Goal: Task Accomplishment & Management: Complete application form

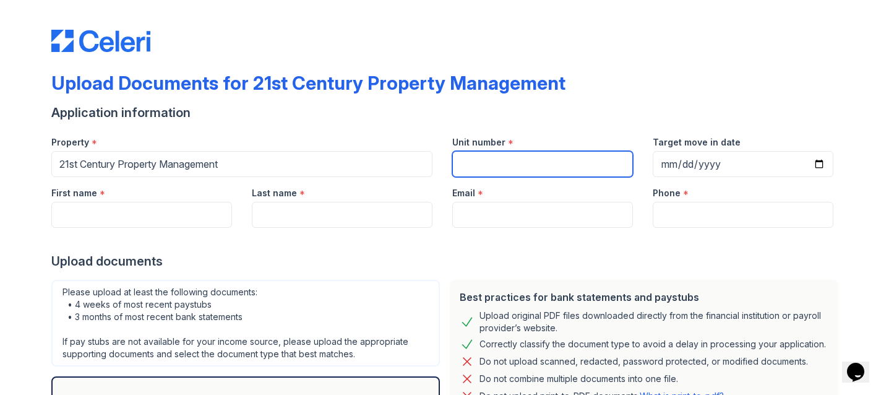
click at [520, 166] on input "Unit number" at bounding box center [542, 164] width 181 height 26
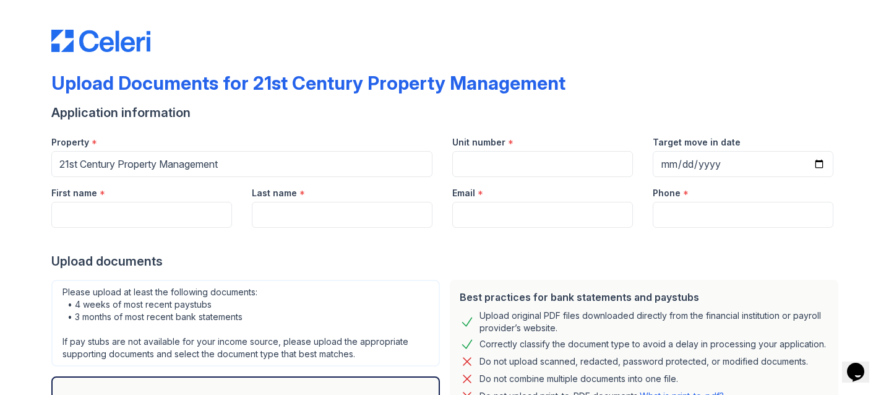
drag, startPoint x: 385, startPoint y: 194, endPoint x: 367, endPoint y: 205, distance: 21.4
click at [381, 197] on div "Last name *" at bounding box center [342, 189] width 181 height 25
drag, startPoint x: 365, startPoint y: 211, endPoint x: 351, endPoint y: 212, distance: 13.7
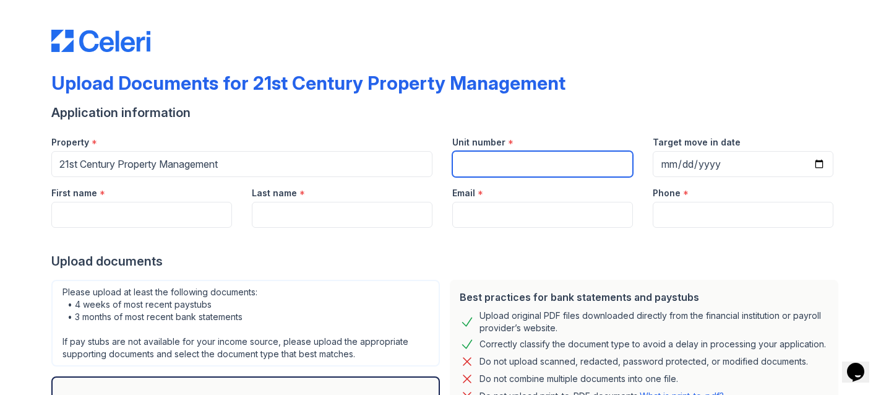
click at [568, 160] on input "Unit number" at bounding box center [542, 164] width 181 height 26
type input "1552 Vistagrand"
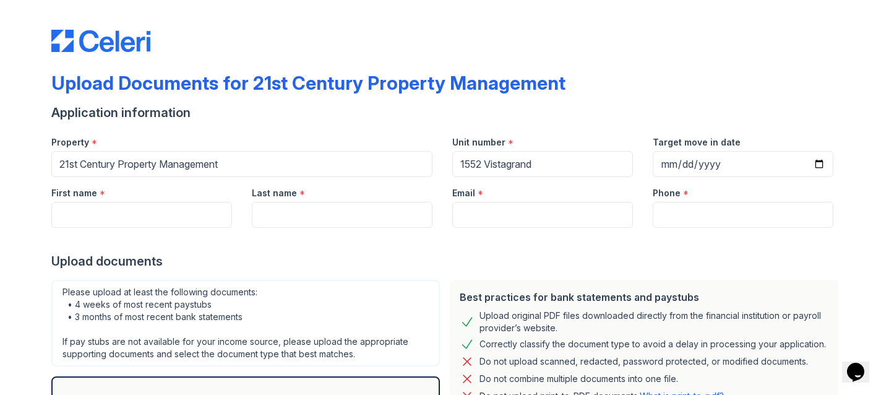
click at [667, 72] on div "Upload Documents for 21st Century Property Management" at bounding box center [447, 88] width 792 height 32
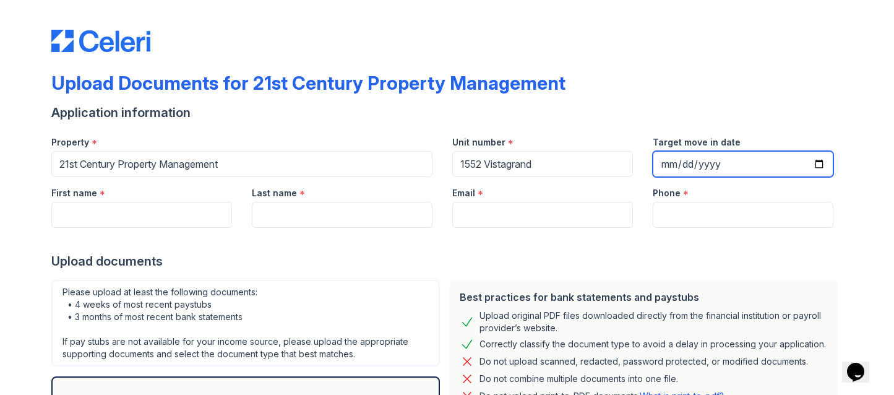
click at [715, 169] on input "Target move in date" at bounding box center [742, 164] width 181 height 26
type input "[DATE]"
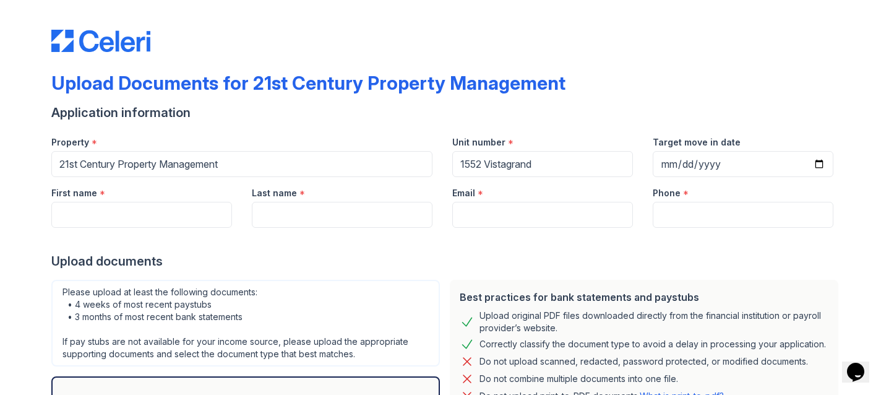
click at [689, 108] on div "Application information" at bounding box center [447, 112] width 792 height 17
click at [80, 220] on input "First name" at bounding box center [141, 215] width 181 height 26
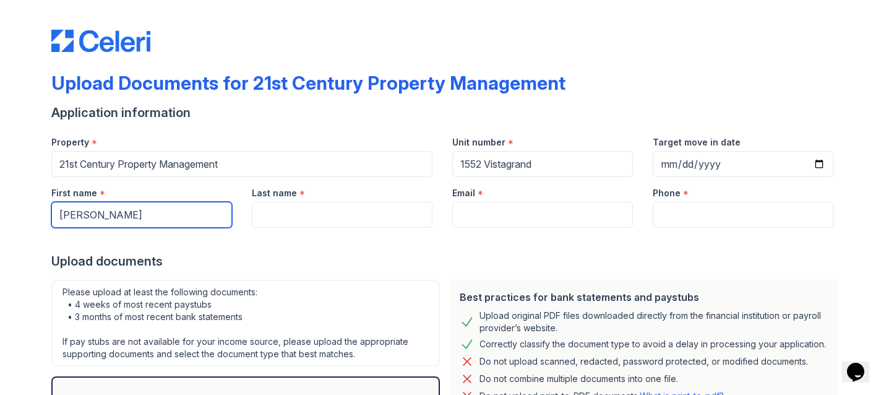
type input "[PERSON_NAME]"
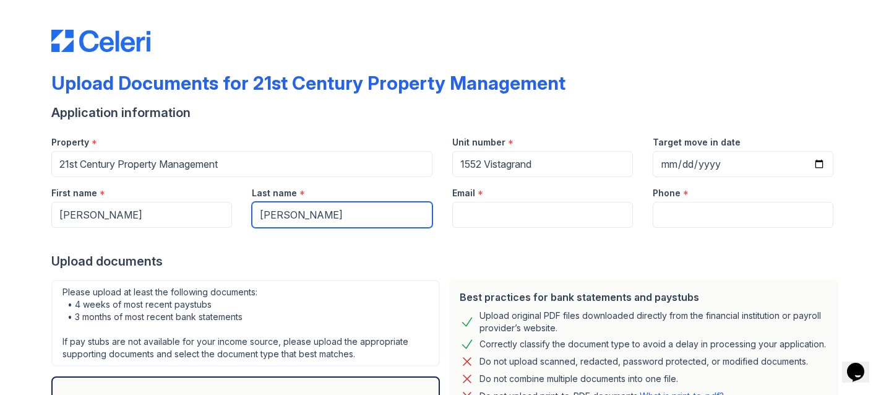
type input "[PERSON_NAME]"
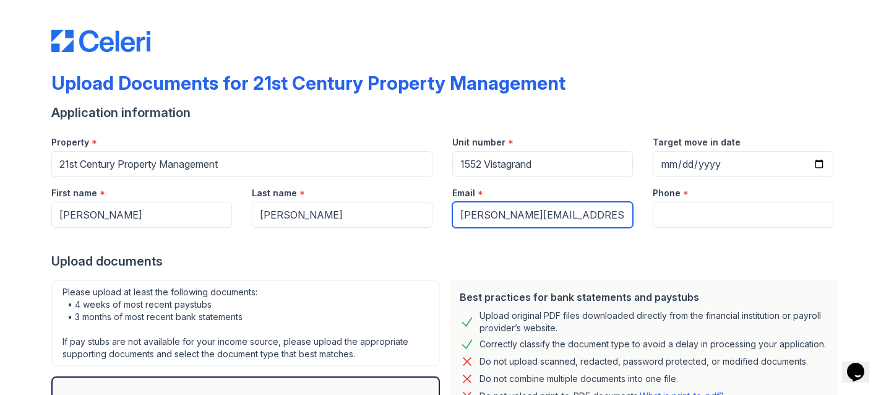
type input "[PERSON_NAME][EMAIL_ADDRESS][DOMAIN_NAME]"
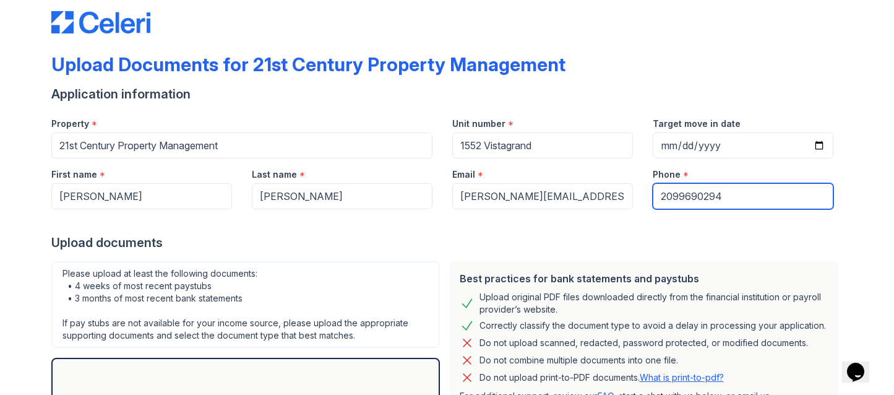
scroll to position [69, 0]
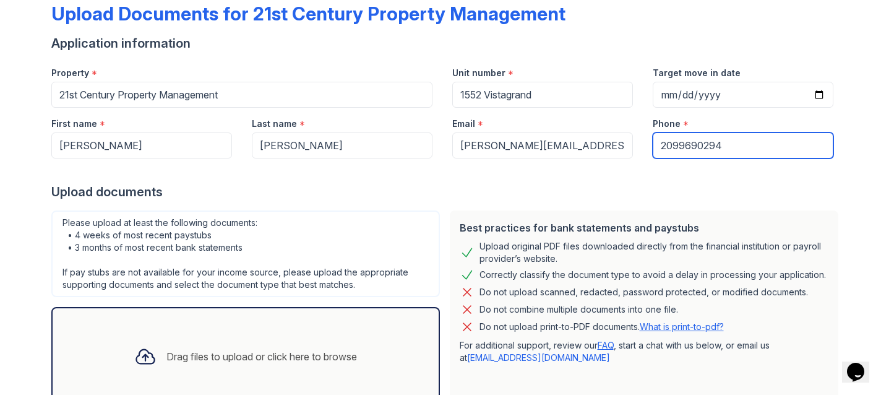
type input "2099690294"
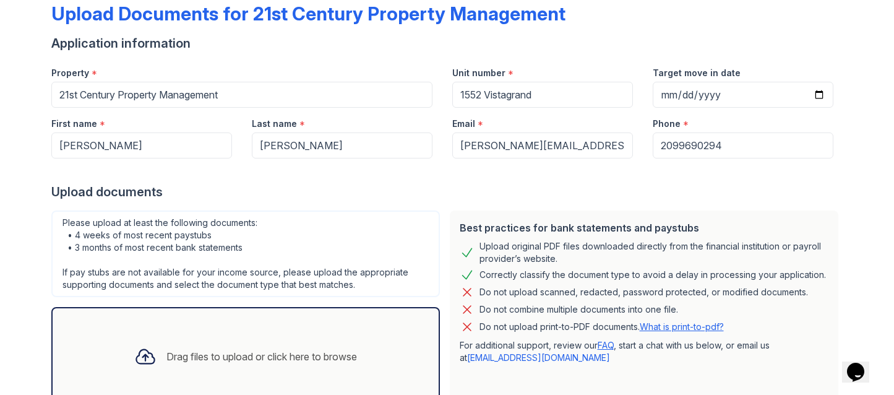
click at [136, 230] on div "Please upload at least the following documents: • 4 weeks of most recent paystu…" at bounding box center [245, 253] width 388 height 87
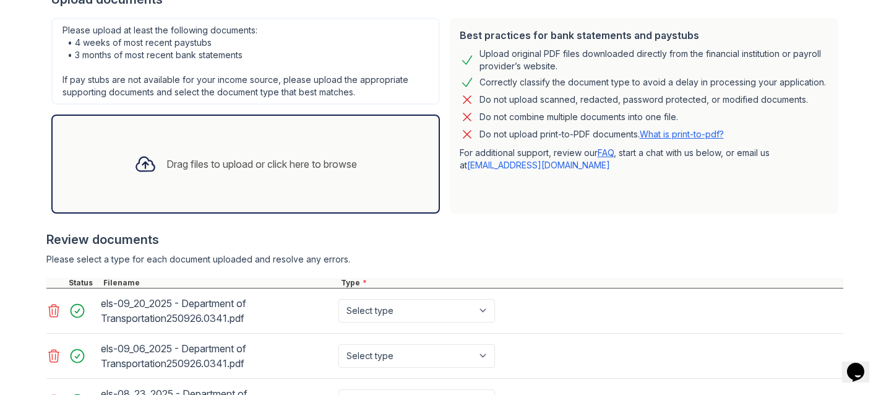
scroll to position [375, 0]
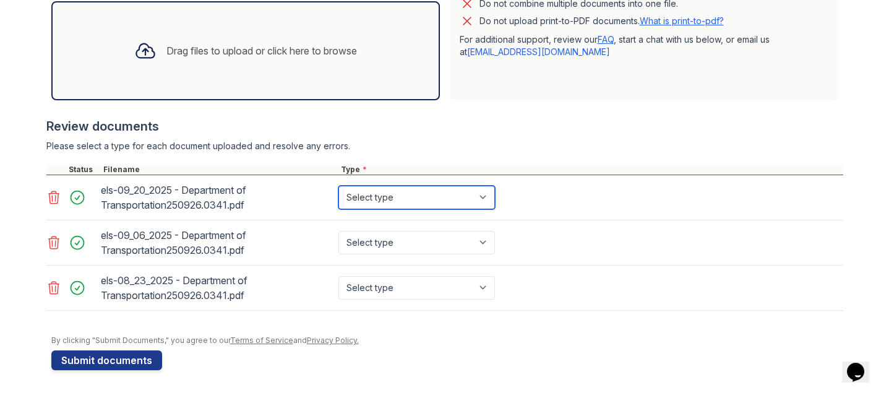
select select "paystub"
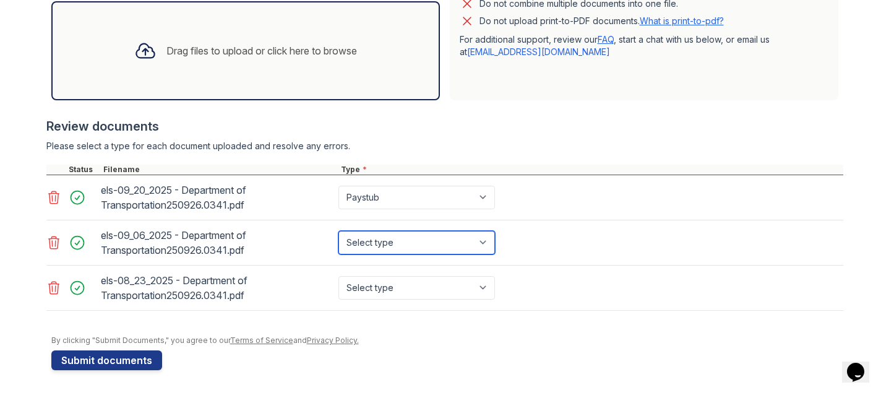
select select "paystub"
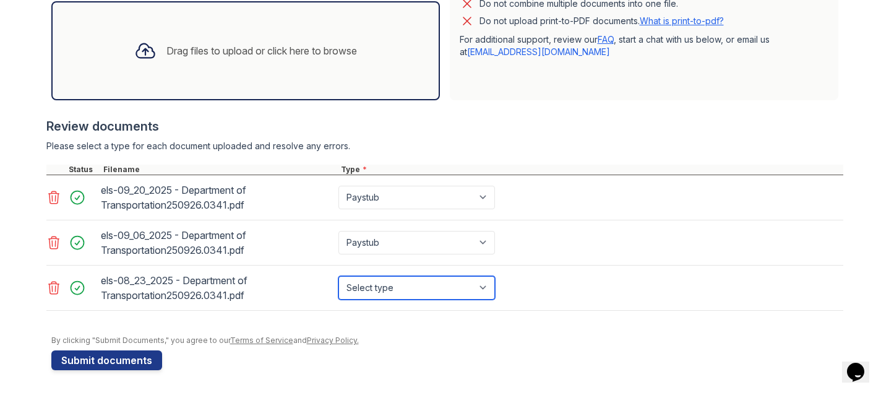
select select "paystub"
click at [404, 118] on div "Review documents" at bounding box center [444, 126] width 797 height 17
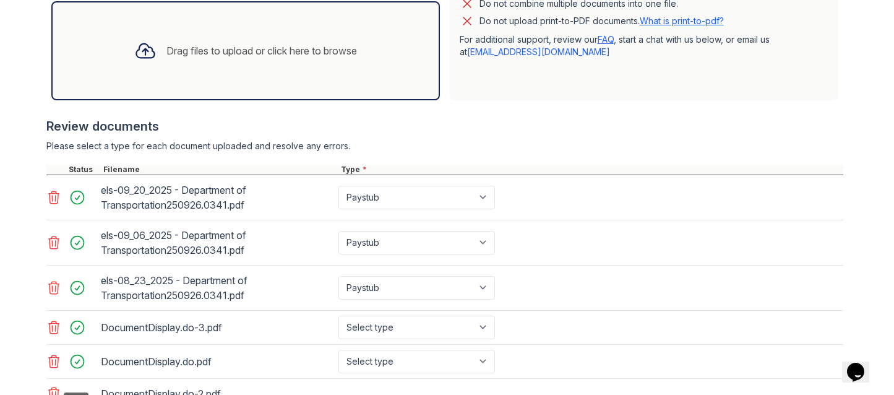
scroll to position [473, 0]
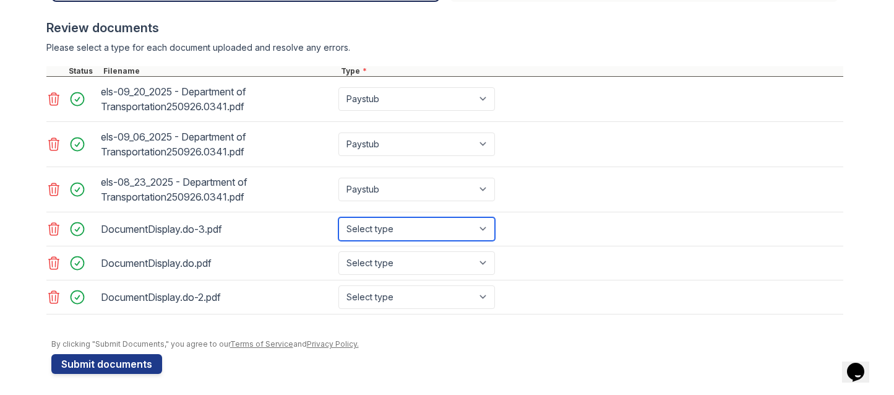
select select "bank_statement"
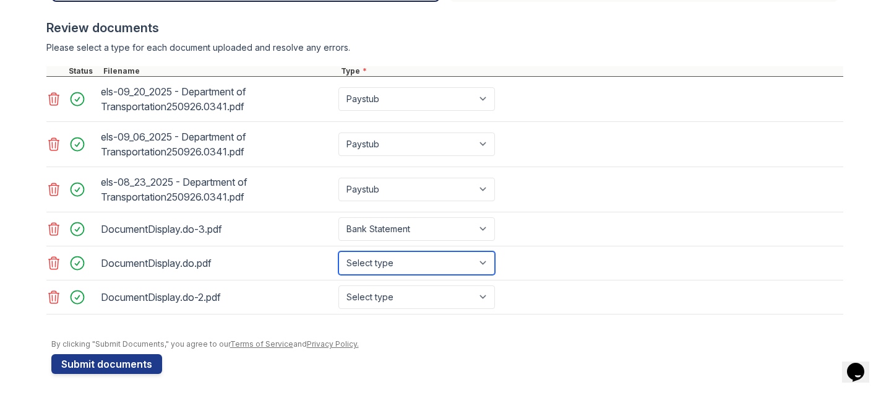
select select "bank_statement"
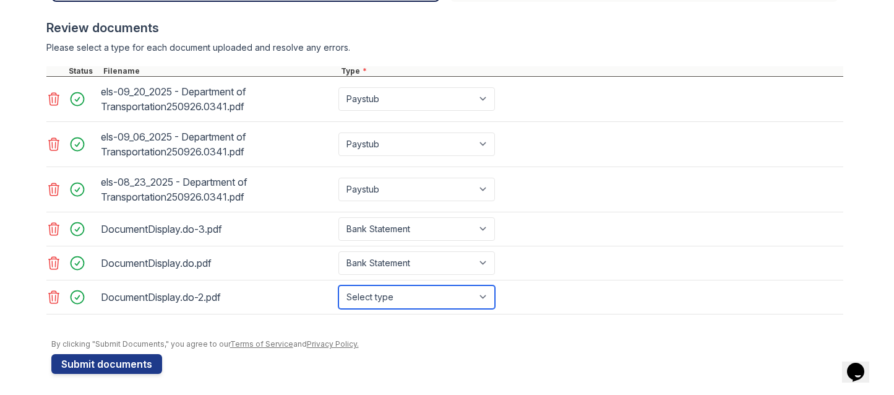
select select "bank_statement"
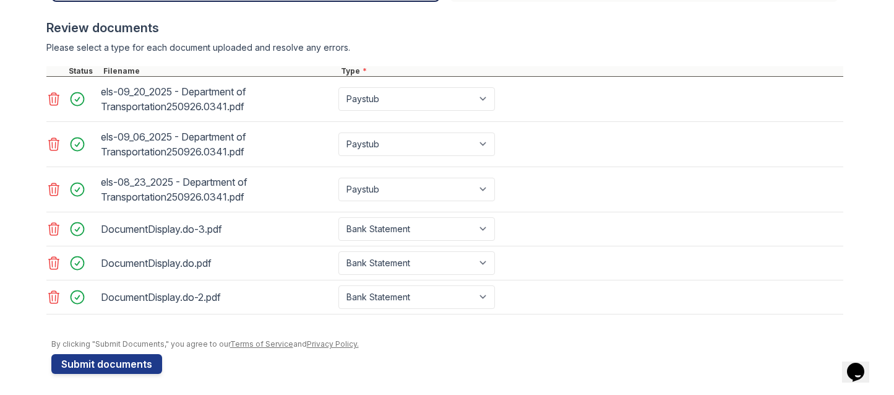
drag, startPoint x: 438, startPoint y: 340, endPoint x: 430, endPoint y: 336, distance: 8.3
click at [437, 340] on div "By clicking "Submit Documents," you agree to our Terms of Service and Privacy P…" at bounding box center [447, 344] width 792 height 10
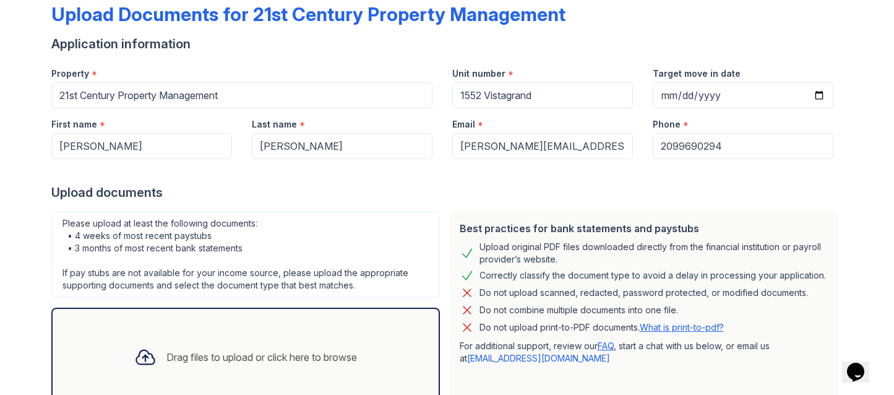
scroll to position [477, 0]
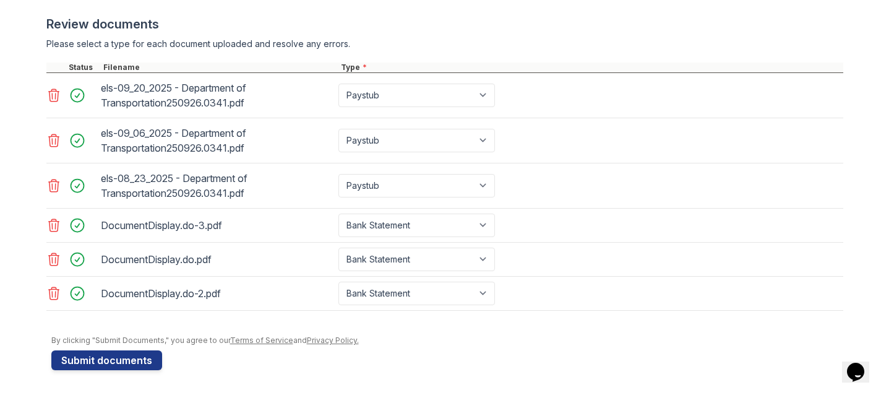
click at [53, 297] on icon at bounding box center [53, 293] width 11 height 12
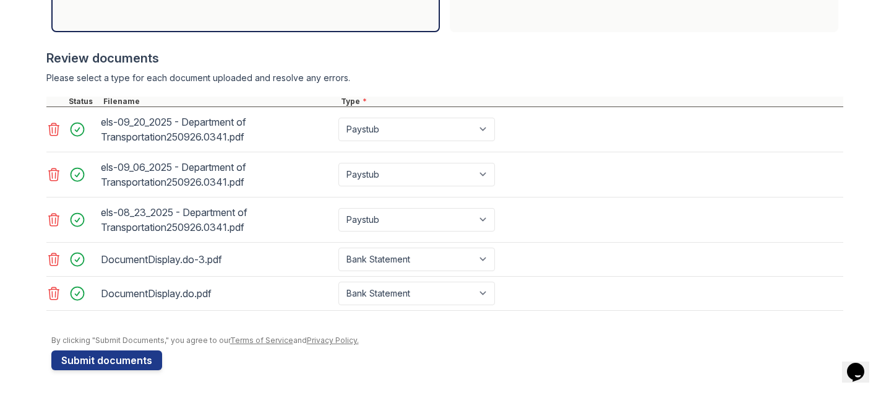
click at [52, 263] on icon at bounding box center [53, 259] width 15 height 15
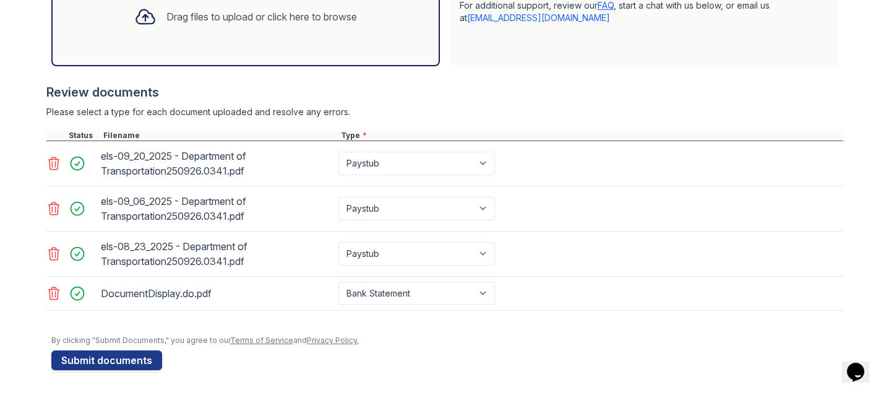
click at [51, 292] on icon at bounding box center [53, 293] width 15 height 15
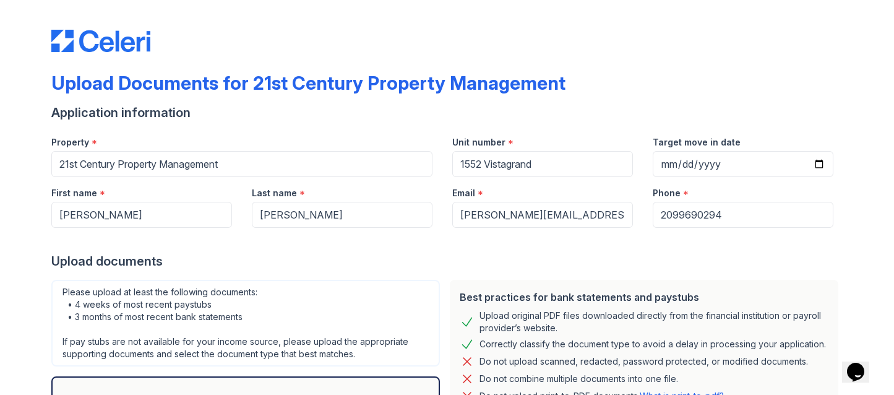
scroll to position [477, 0]
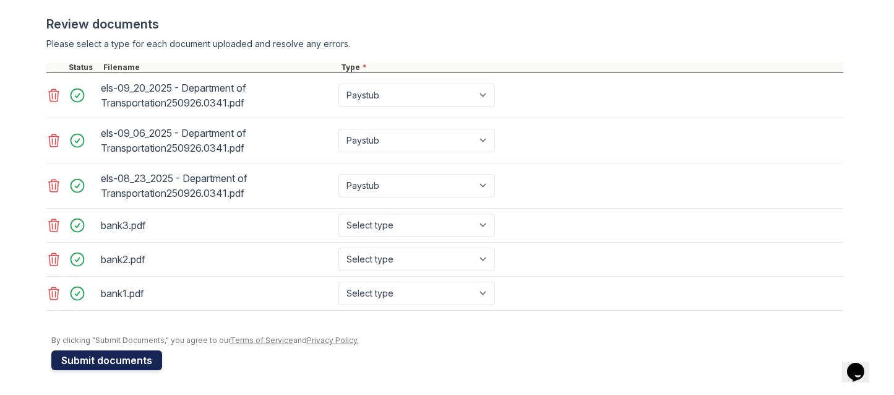
click at [123, 362] on button "Submit documents" at bounding box center [106, 360] width 111 height 20
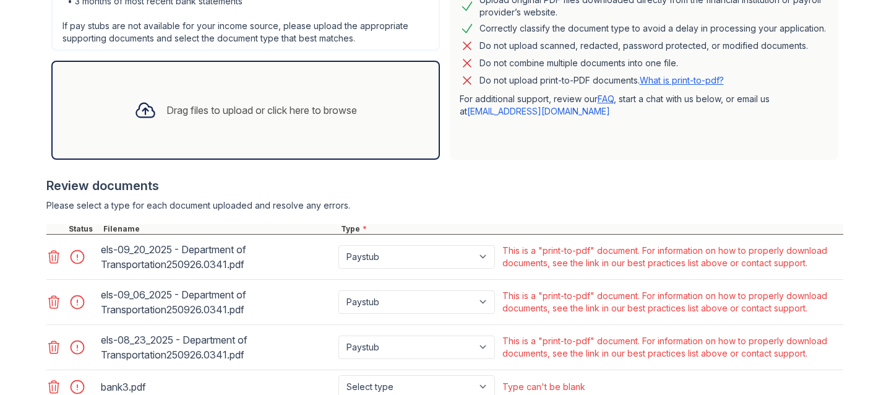
scroll to position [502, 0]
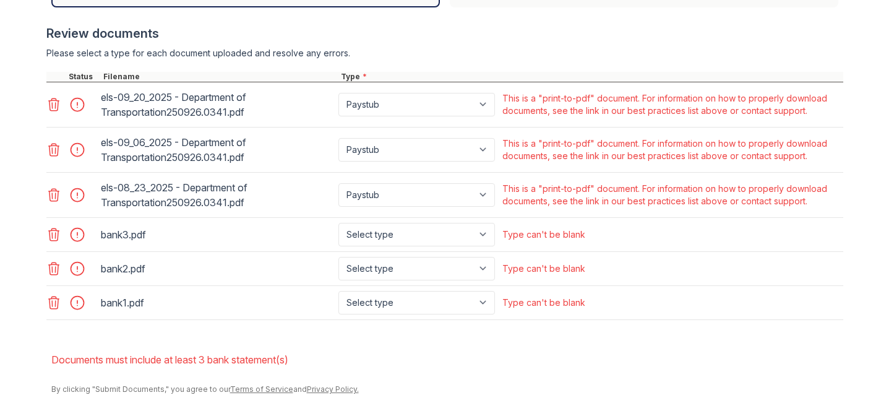
click at [51, 147] on icon at bounding box center [53, 149] width 15 height 15
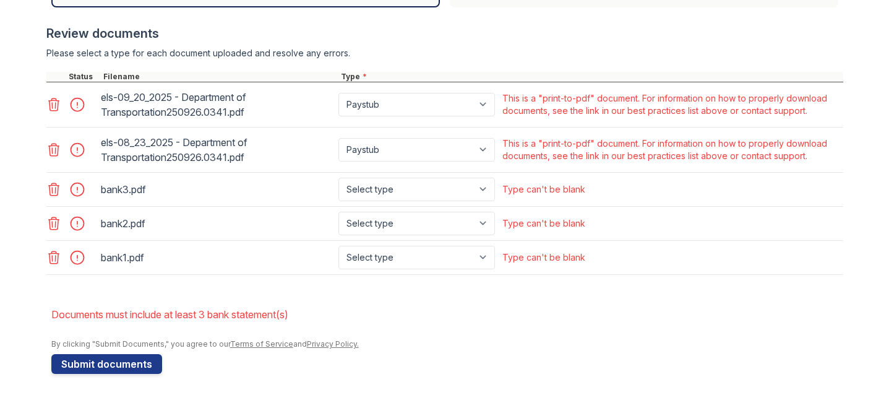
click at [46, 105] on icon at bounding box center [53, 104] width 15 height 15
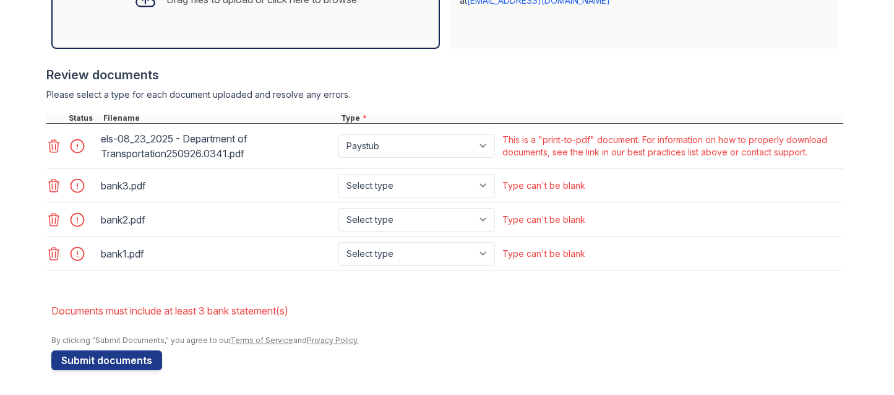
click at [46, 147] on icon at bounding box center [53, 146] width 15 height 15
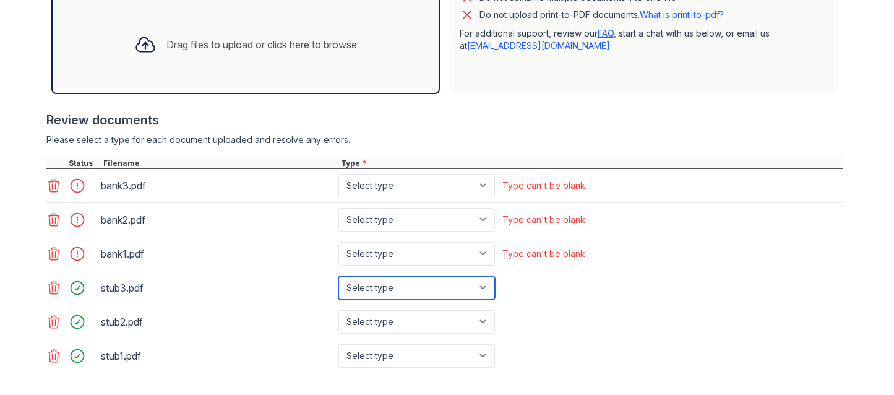
select select "paystub"
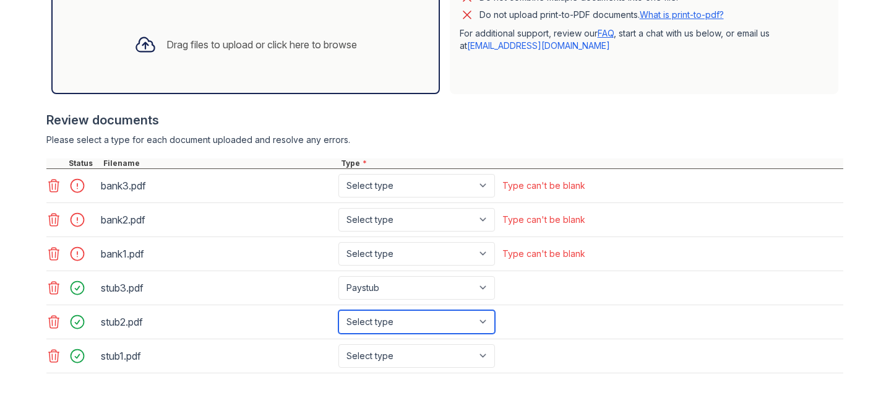
select select "paystub"
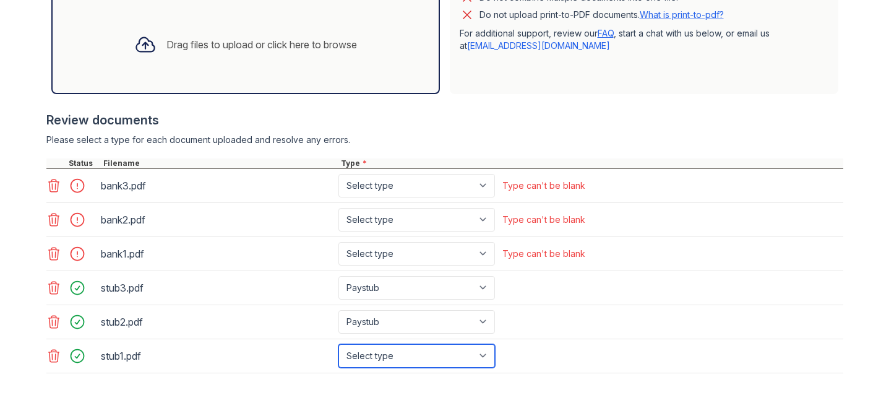
select select "paystub"
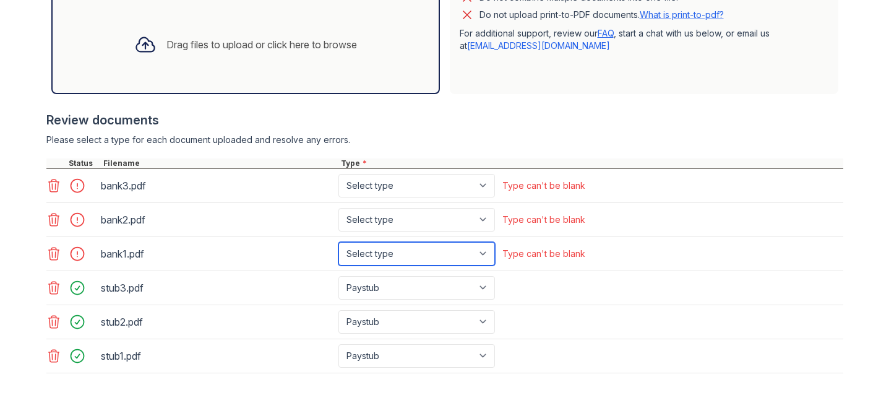
select select "bank_statement"
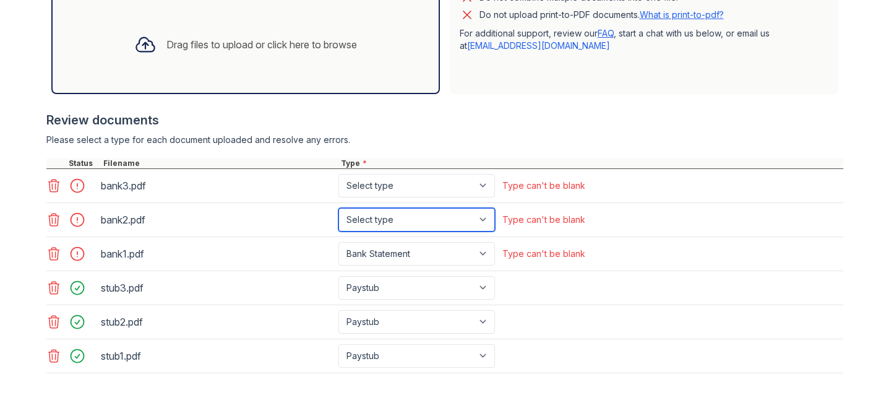
select select "bank_statement"
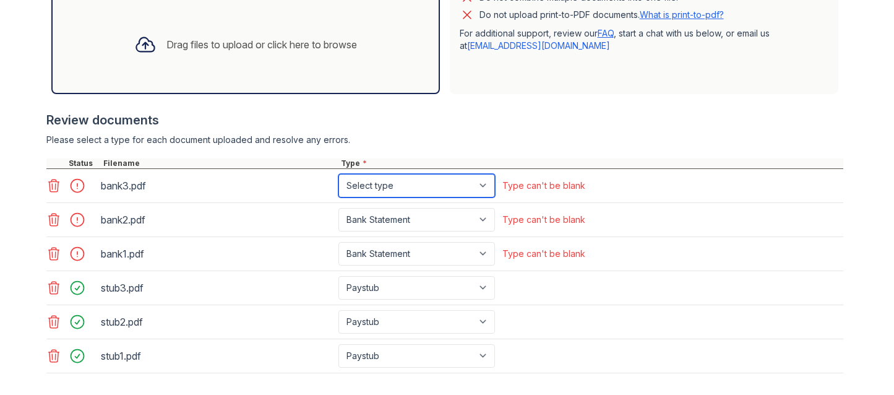
select select "bank_statement"
click at [422, 140] on div "Please select a type for each document uploaded and resolve any errors." at bounding box center [444, 140] width 797 height 12
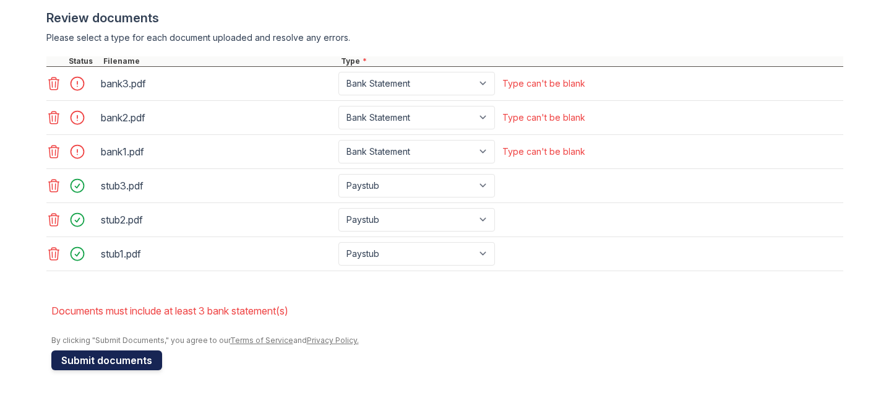
click at [125, 362] on button "Submit documents" at bounding box center [106, 360] width 111 height 20
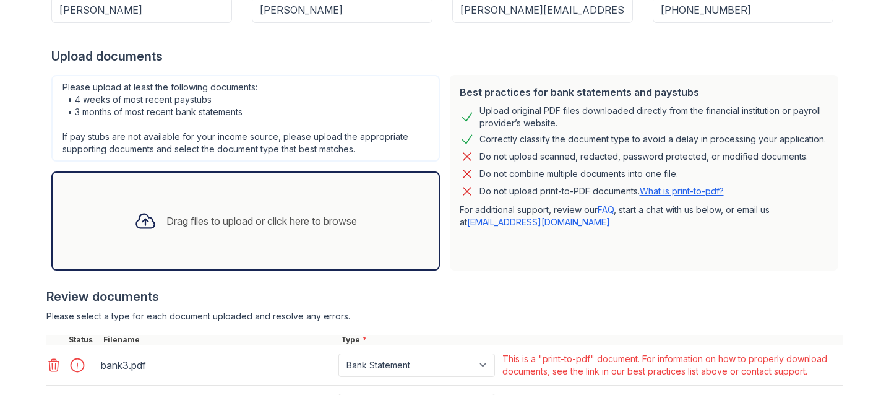
scroll to position [328, 0]
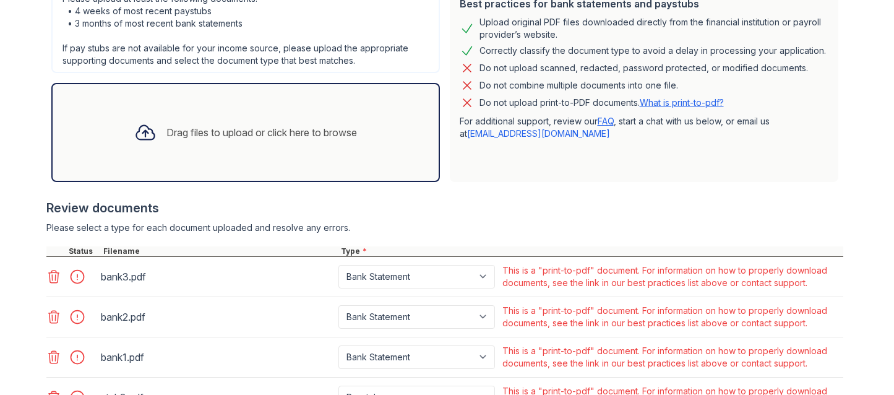
click at [692, 106] on link "What is print-to-pdf?" at bounding box center [681, 102] width 84 height 11
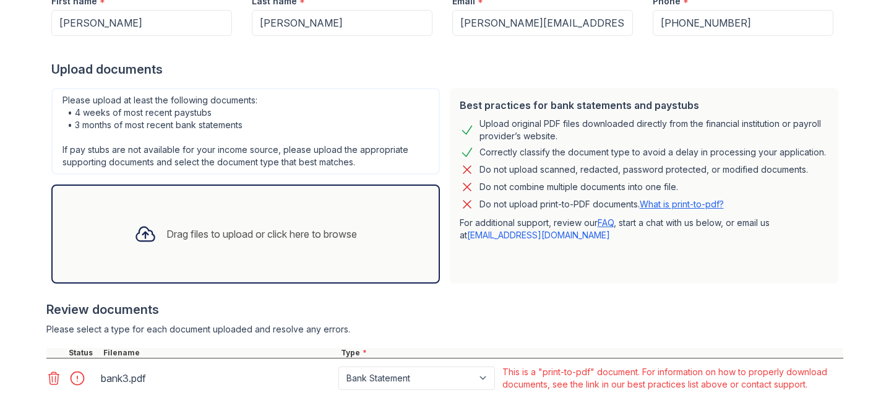
scroll to position [229, 0]
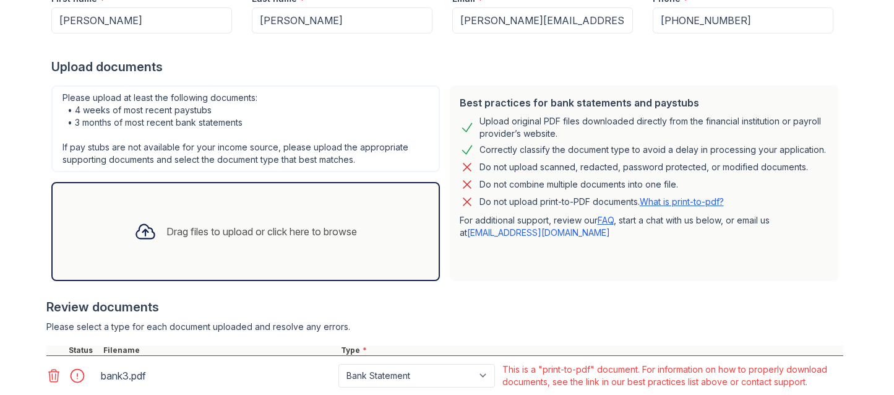
click at [570, 166] on div "Do not upload scanned, redacted, password protected, or modified documents." at bounding box center [643, 167] width 328 height 15
click at [655, 201] on link "What is print-to-pdf?" at bounding box center [681, 201] width 84 height 11
